Goal: Task Accomplishment & Management: Use online tool/utility

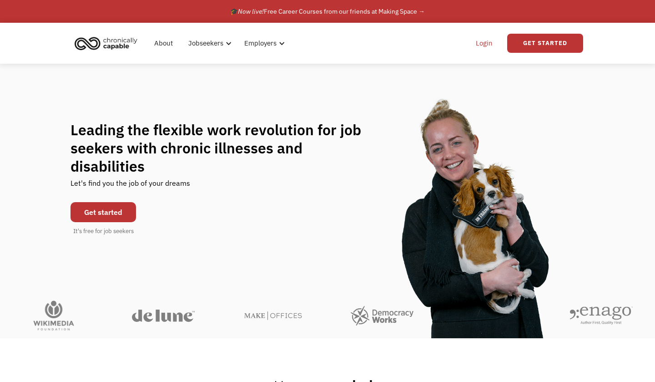
click at [492, 46] on link "Login" at bounding box center [485, 43] width 28 height 29
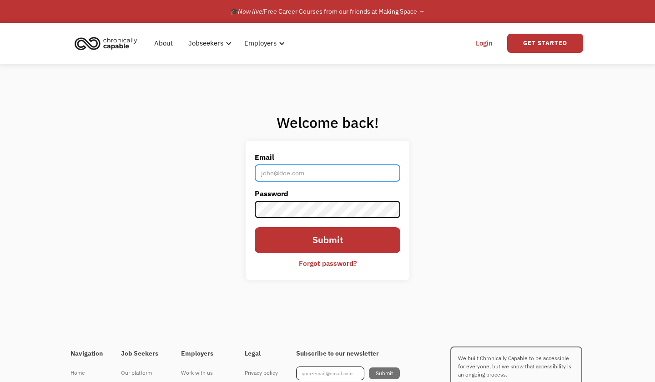
type input "[EMAIL_ADDRESS][DOMAIN_NAME]"
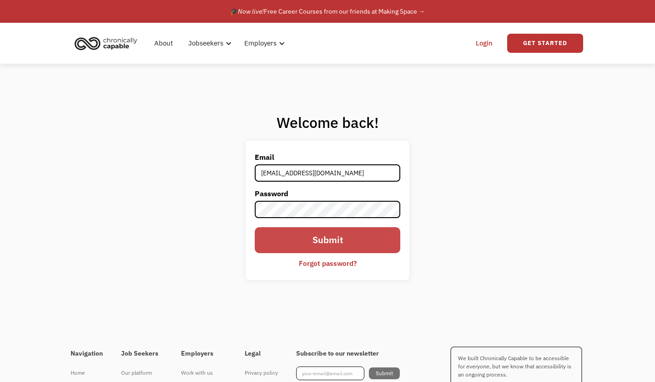
click at [297, 243] on input "Submit" at bounding box center [328, 240] width 146 height 26
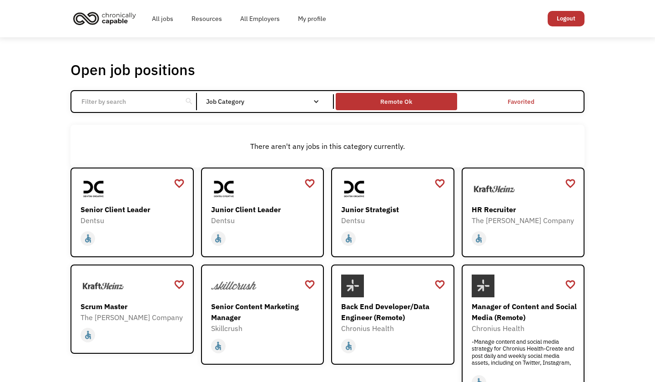
click at [388, 99] on div "Remote Ok" at bounding box center [396, 101] width 32 height 11
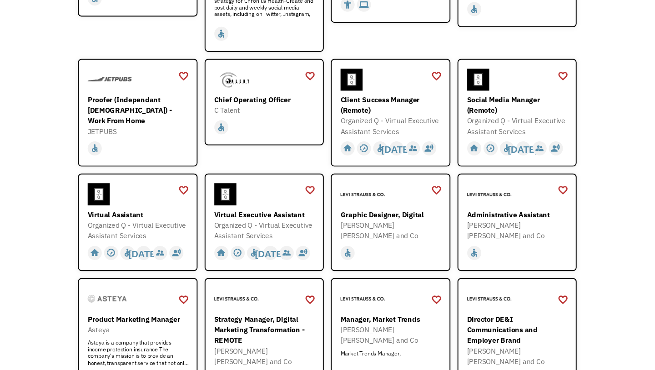
scroll to position [251, 0]
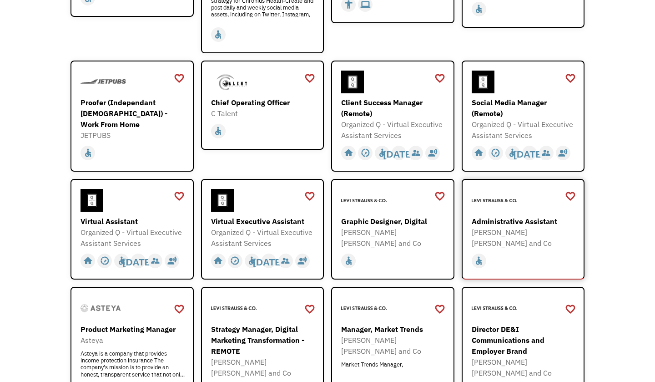
click at [504, 230] on div "Levi Strauss and Co" at bounding box center [525, 238] width 106 height 22
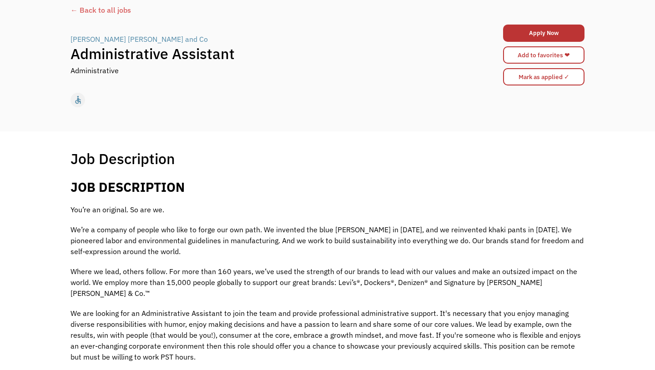
scroll to position [55, 0]
click at [115, 42] on div "Levi Strauss and Co" at bounding box center [139, 39] width 137 height 11
